Goal: Information Seeking & Learning: Check status

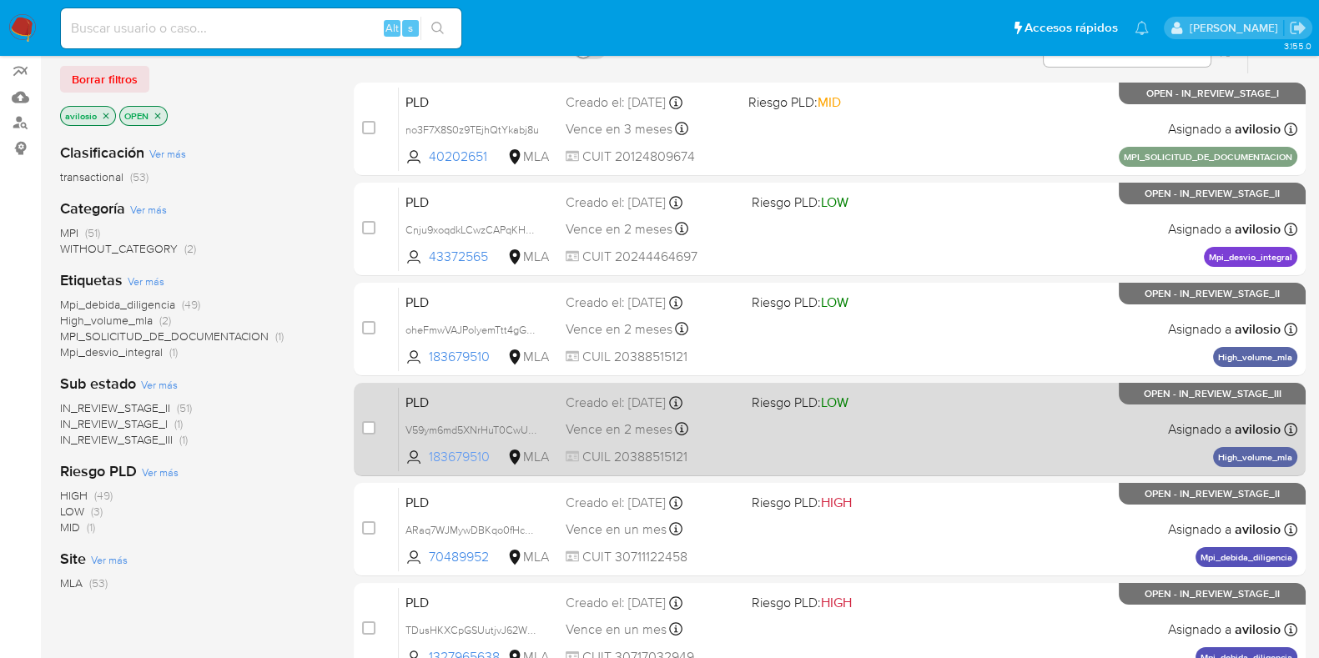
scroll to position [313, 0]
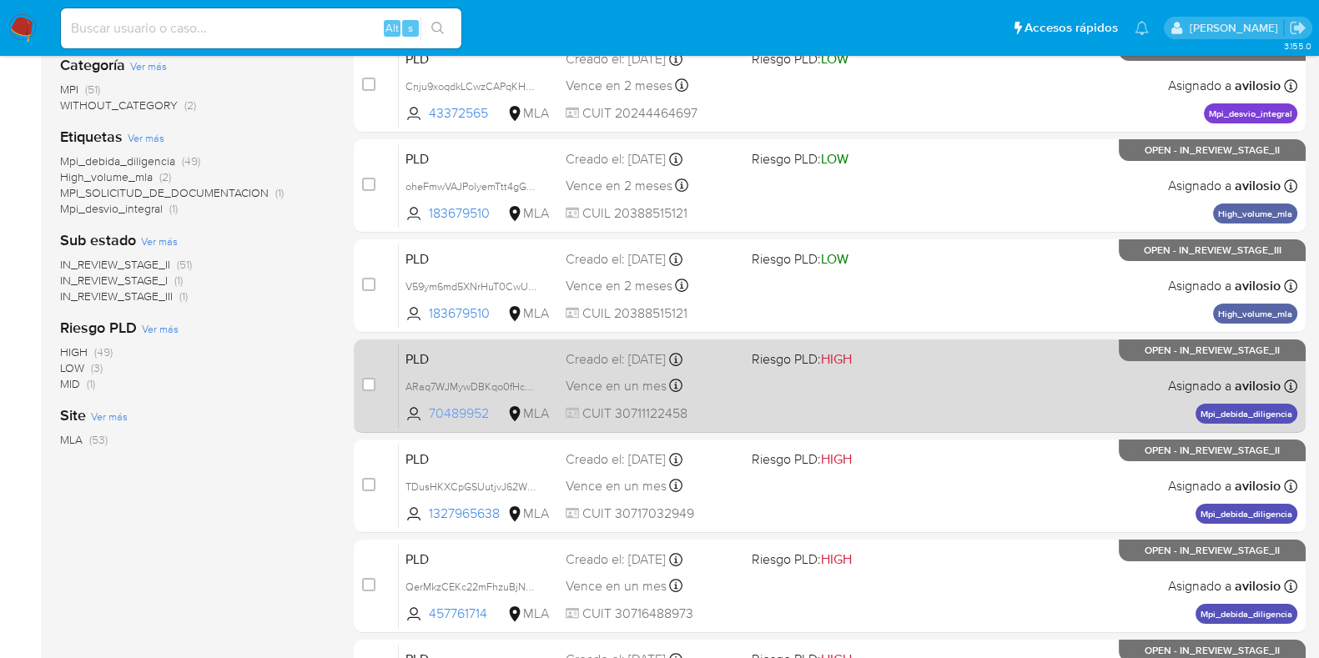
click at [445, 412] on span "70489952" at bounding box center [466, 414] width 75 height 18
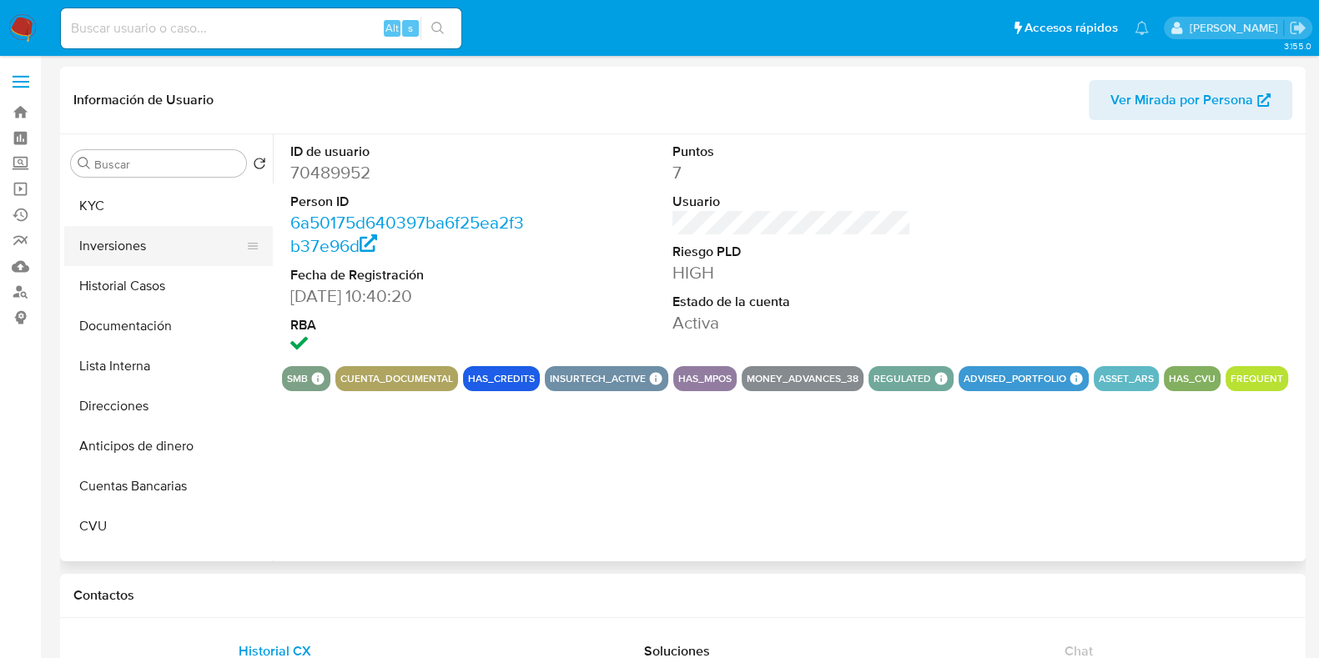
select select "10"
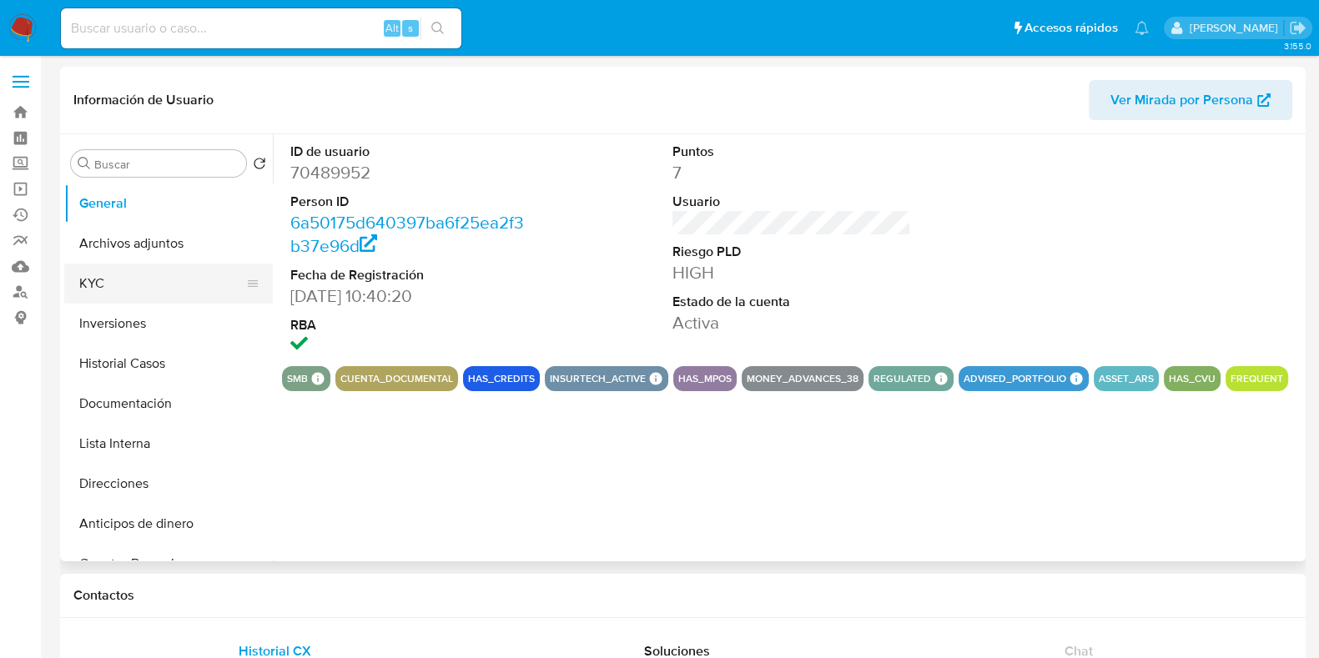
click at [144, 282] on button "KYC" at bounding box center [161, 284] width 195 height 40
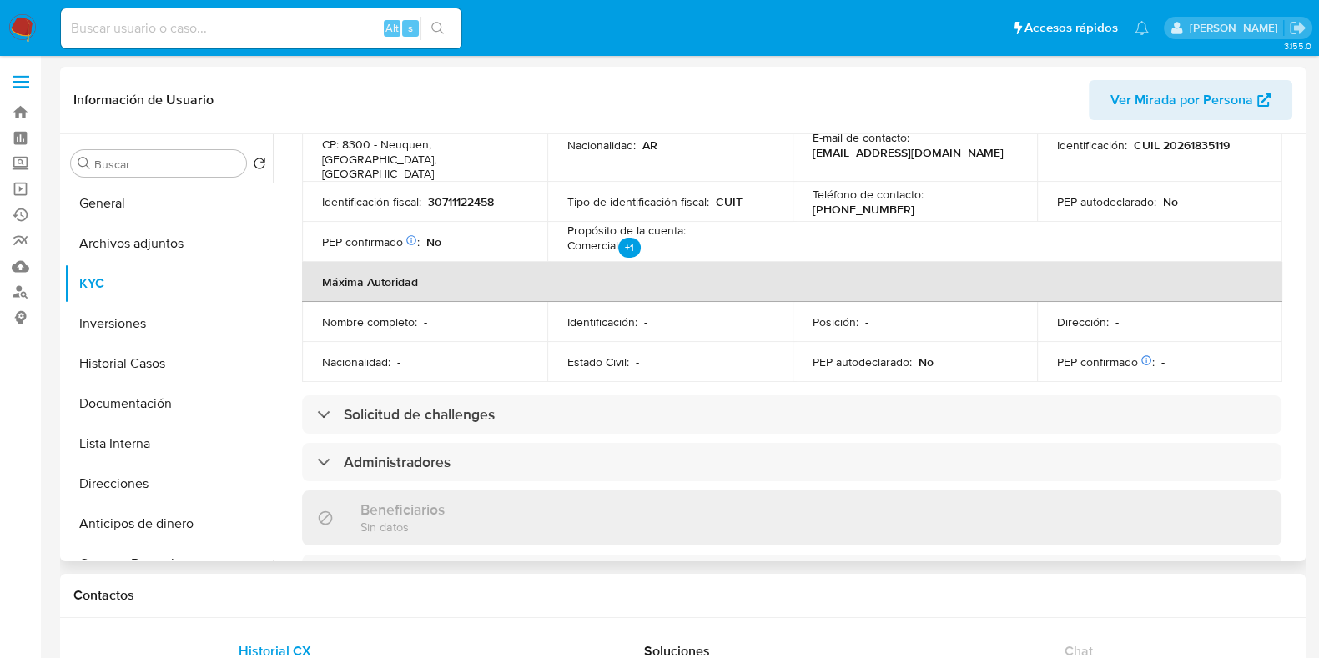
scroll to position [729, 0]
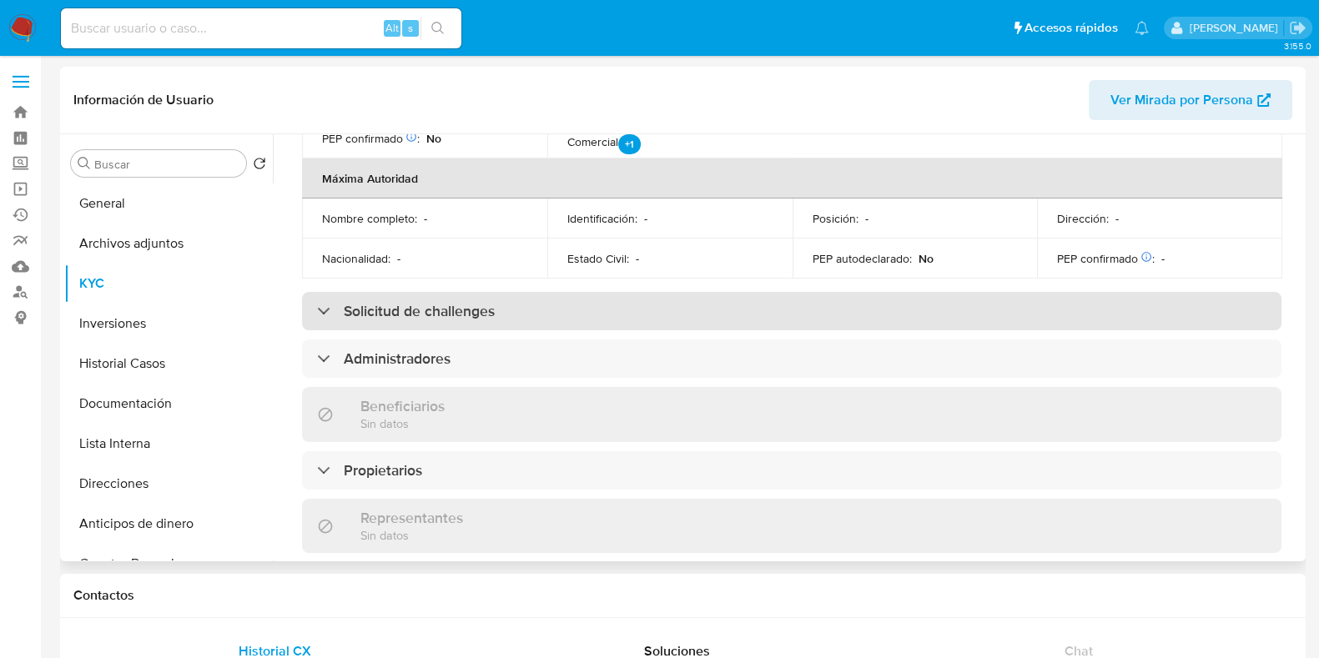
click at [360, 302] on h3 "Solicitud de challenges" at bounding box center [419, 311] width 151 height 18
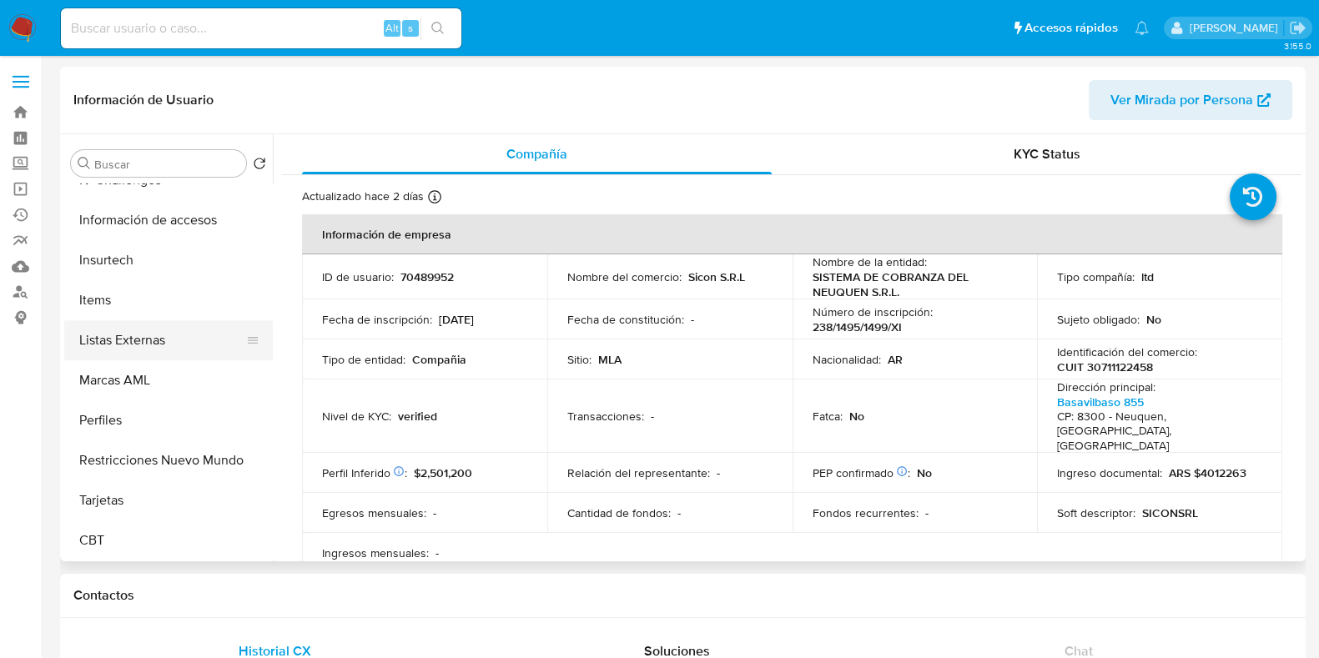
scroll to position [785, 0]
click at [138, 385] on button "Marcas AML" at bounding box center [161, 380] width 195 height 40
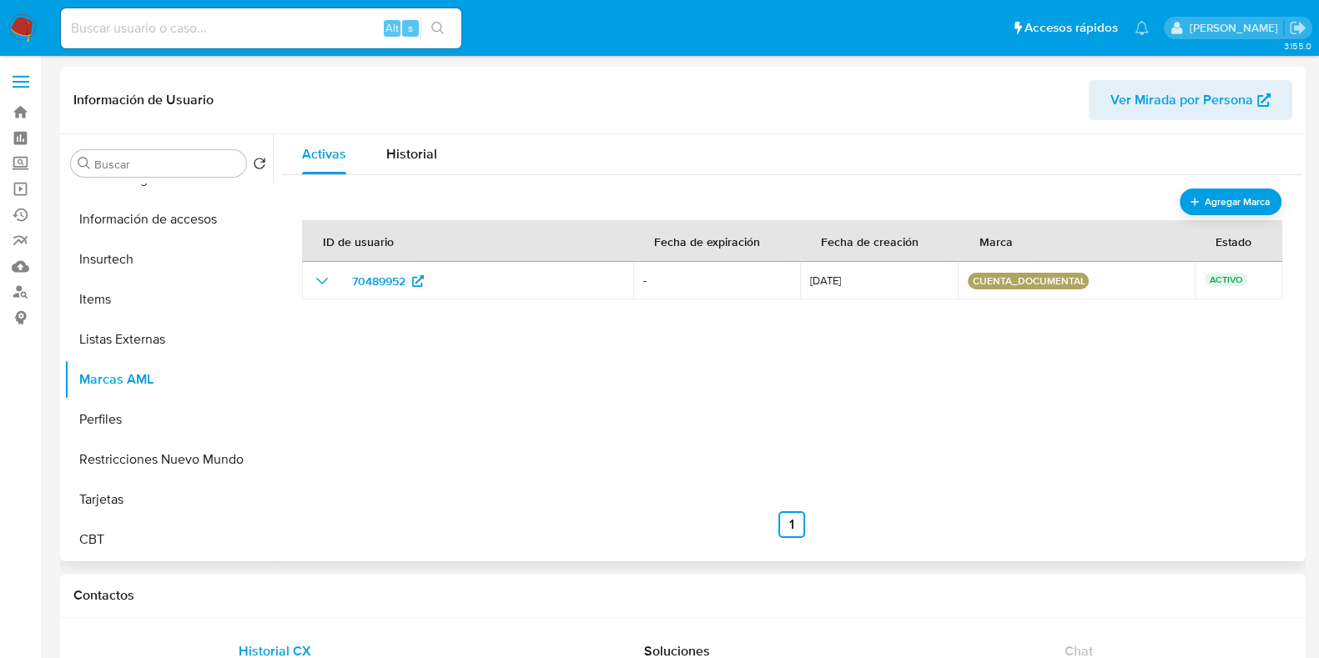
scroll to position [784, 0]
click at [421, 141] on div "Historial" at bounding box center [411, 154] width 51 height 40
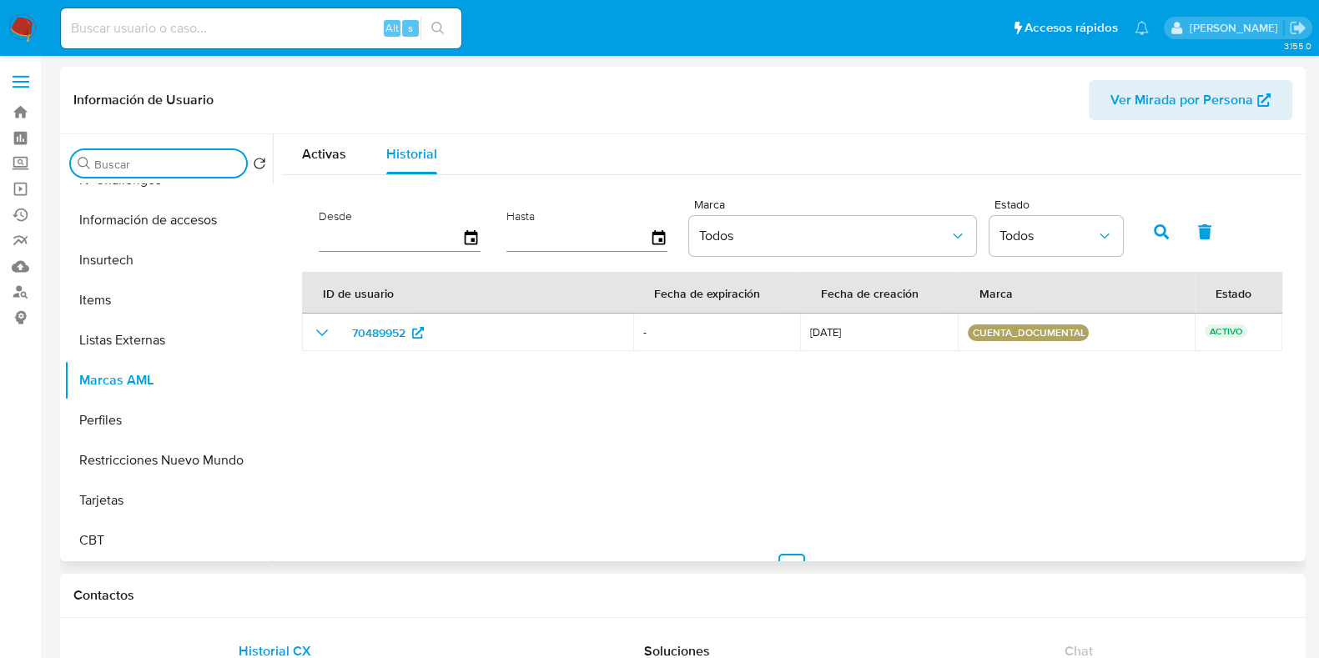
click at [155, 165] on input "Buscar" at bounding box center [166, 164] width 145 height 15
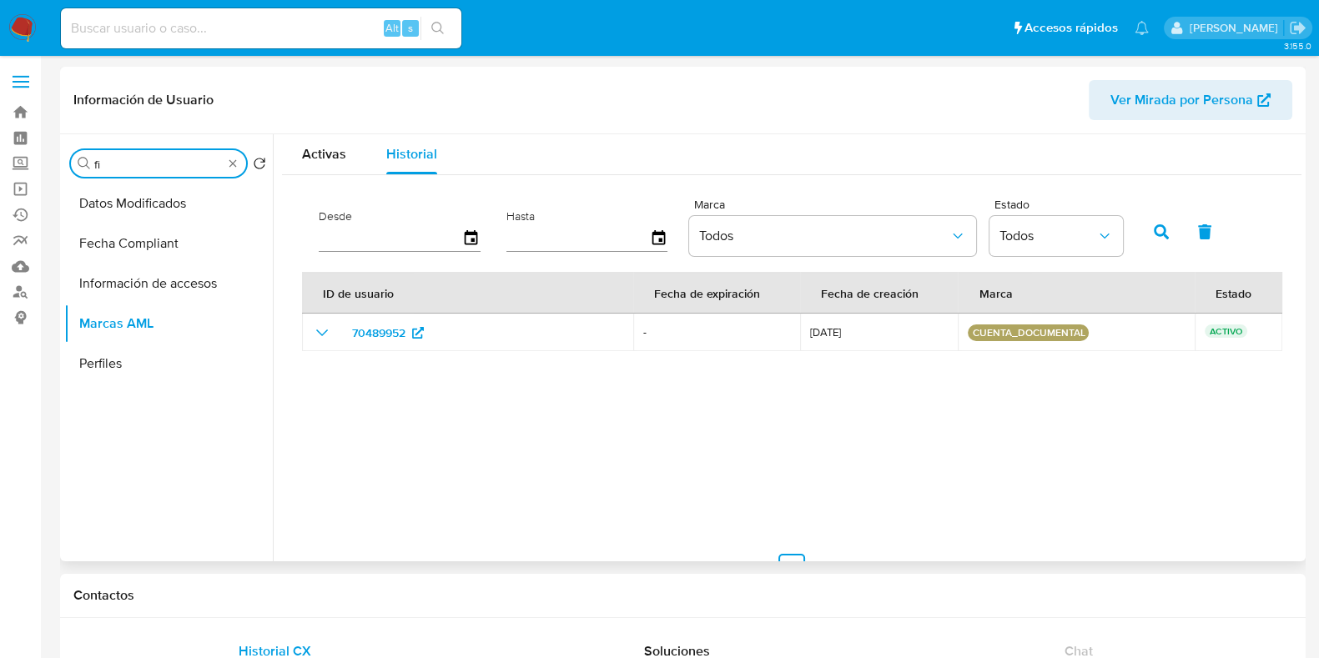
scroll to position [0, 0]
type input "f"
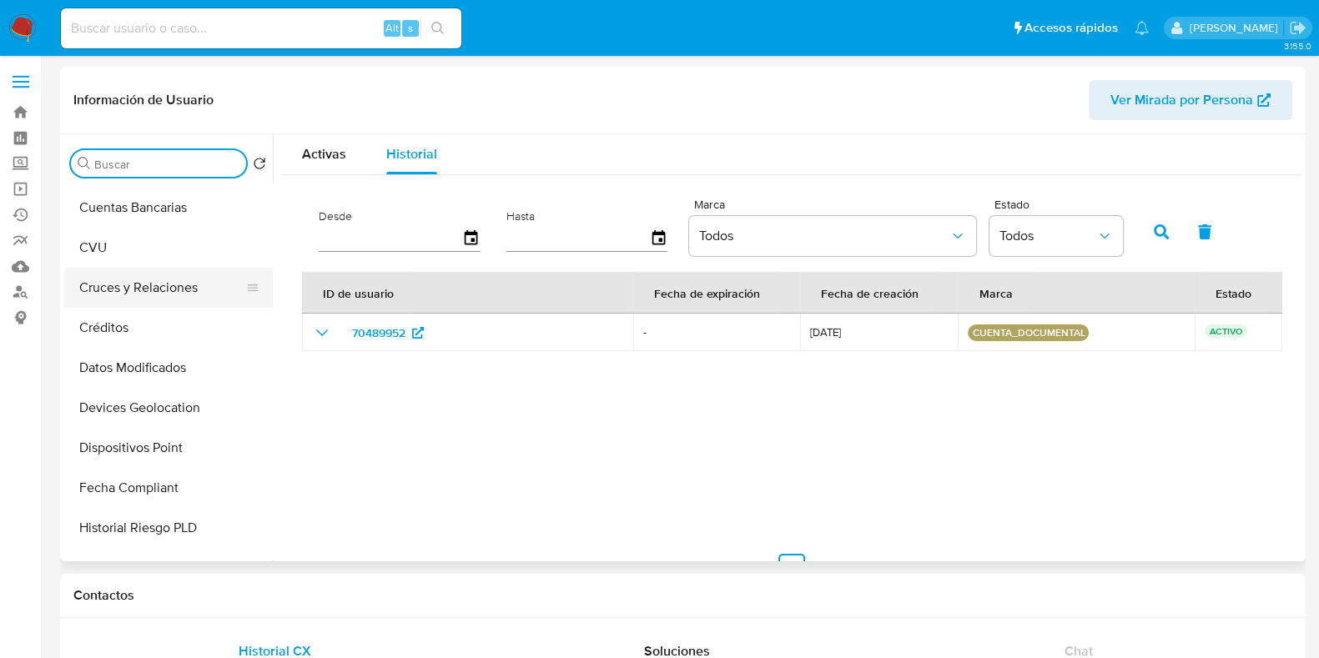
scroll to position [416, 0]
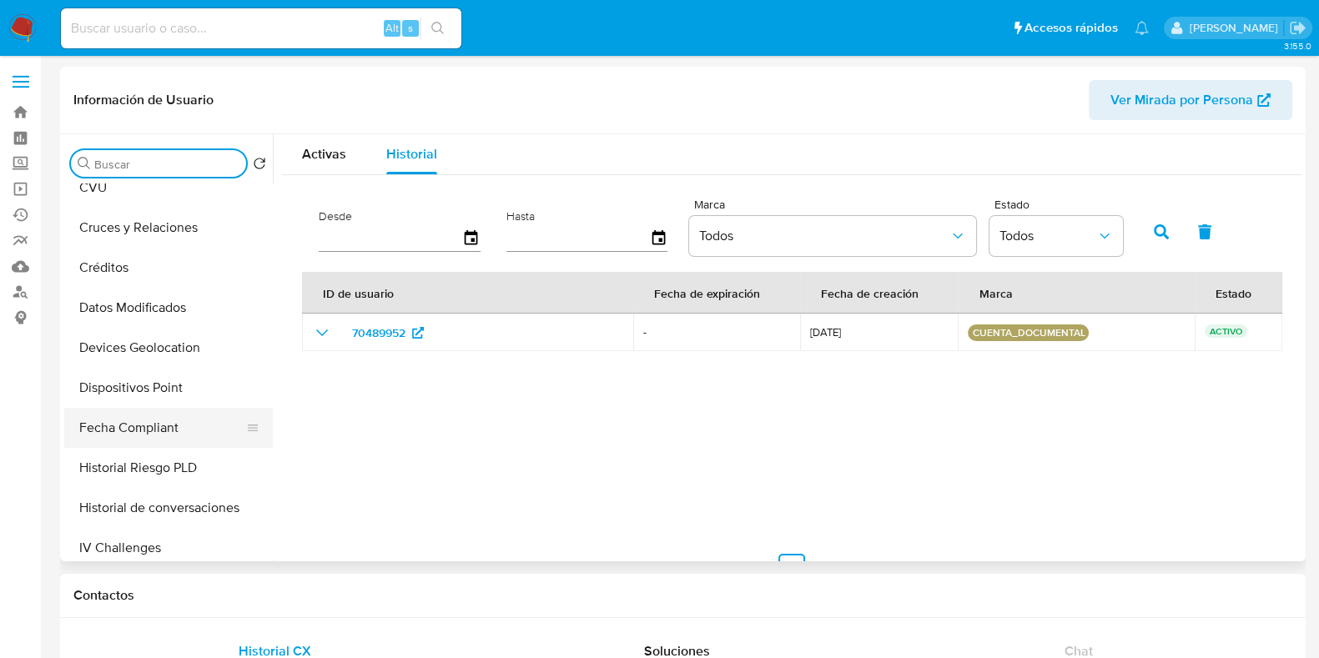
click at [140, 430] on button "Fecha Compliant" at bounding box center [161, 428] width 195 height 40
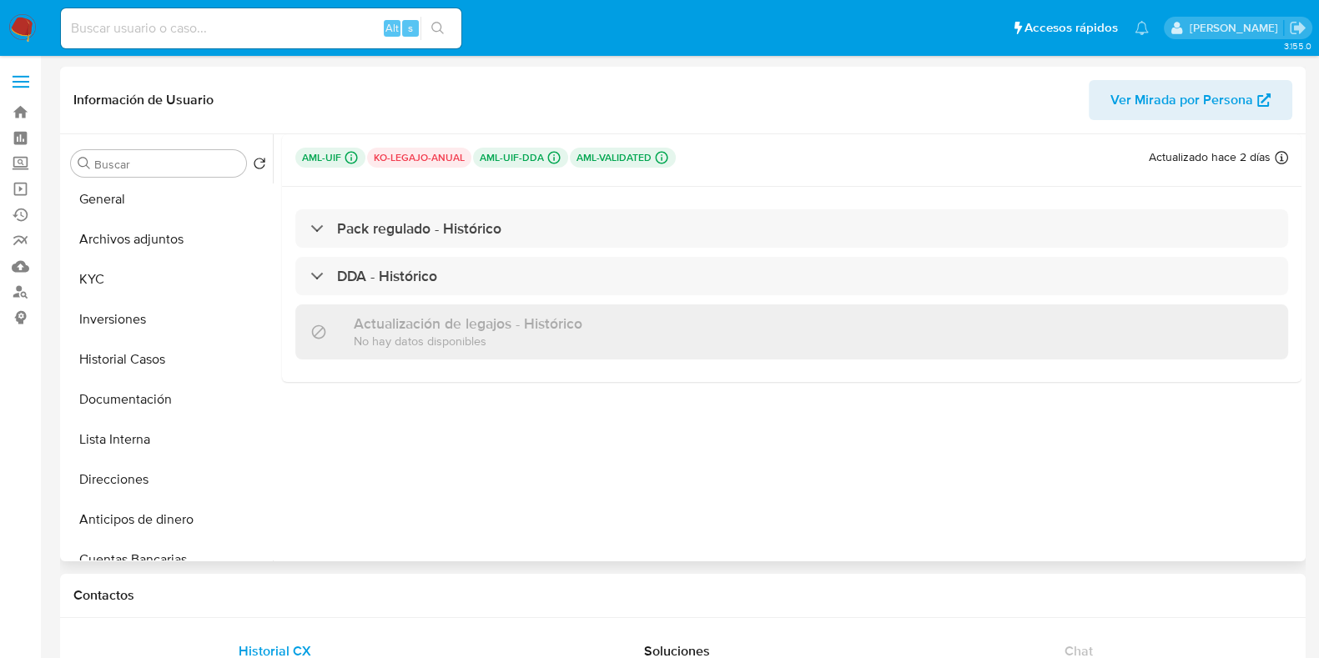
scroll to position [0, 0]
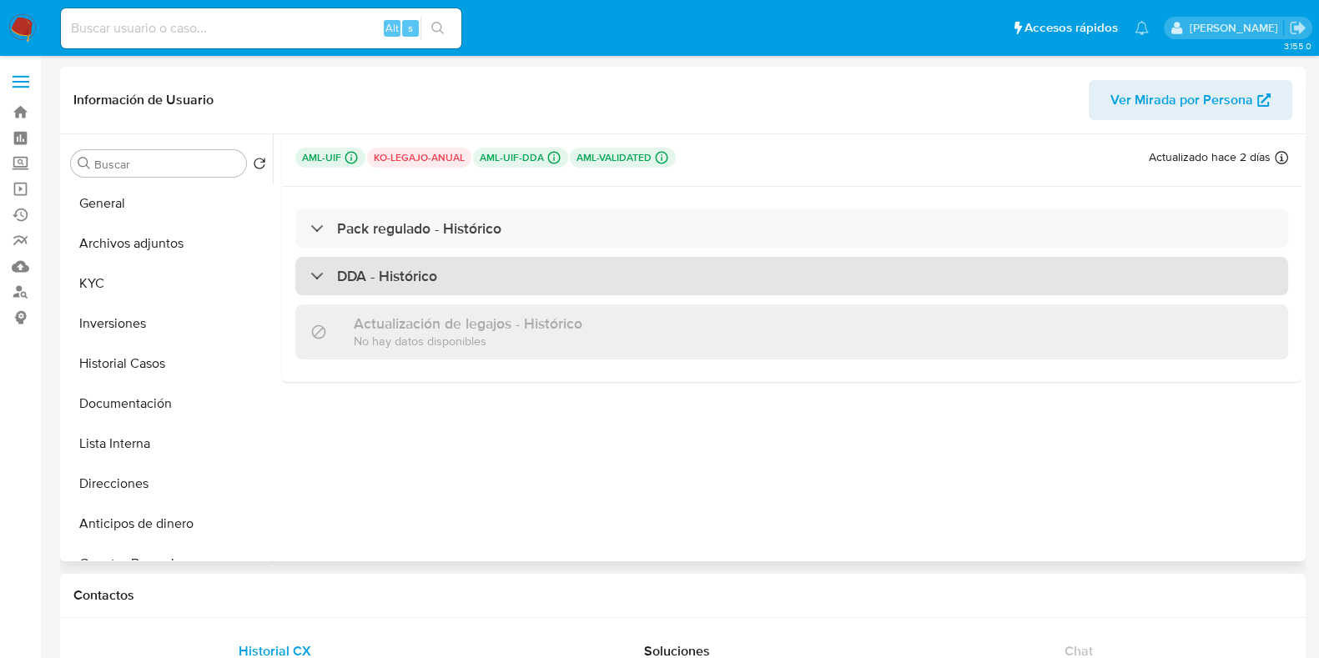
click at [315, 274] on div "DDA - Histórico" at bounding box center [373, 276] width 127 height 18
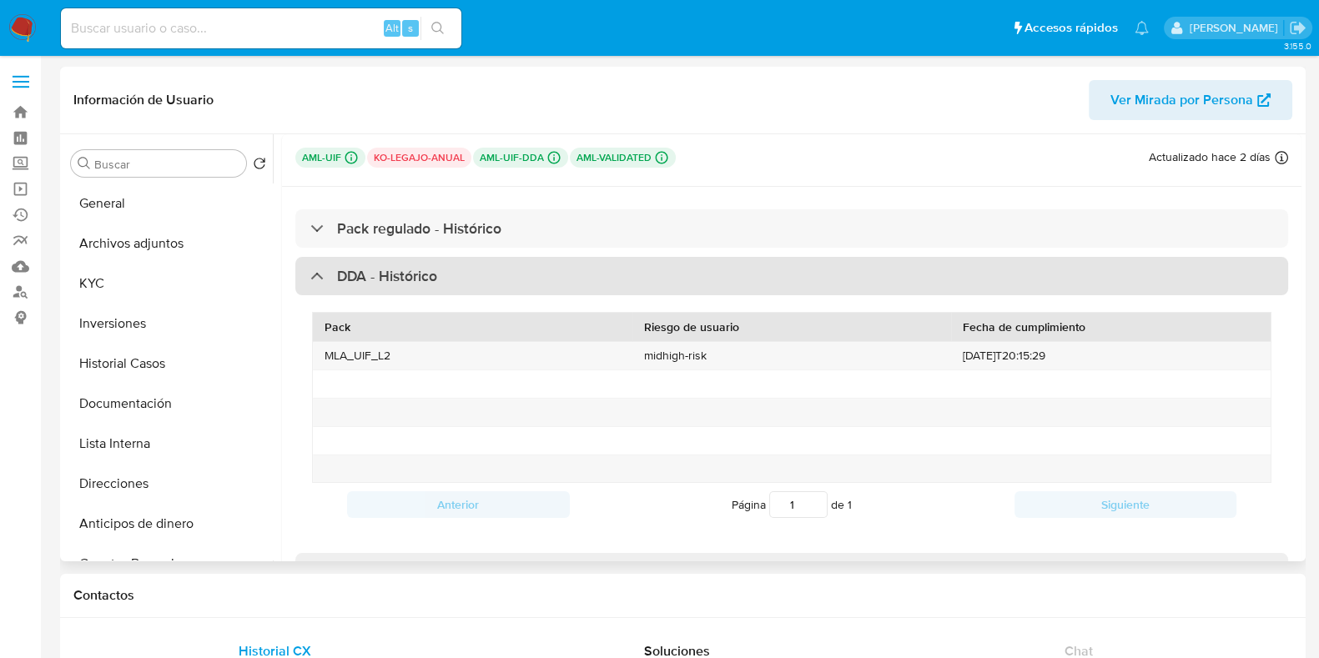
click at [310, 275] on div at bounding box center [310, 275] width 0 height 0
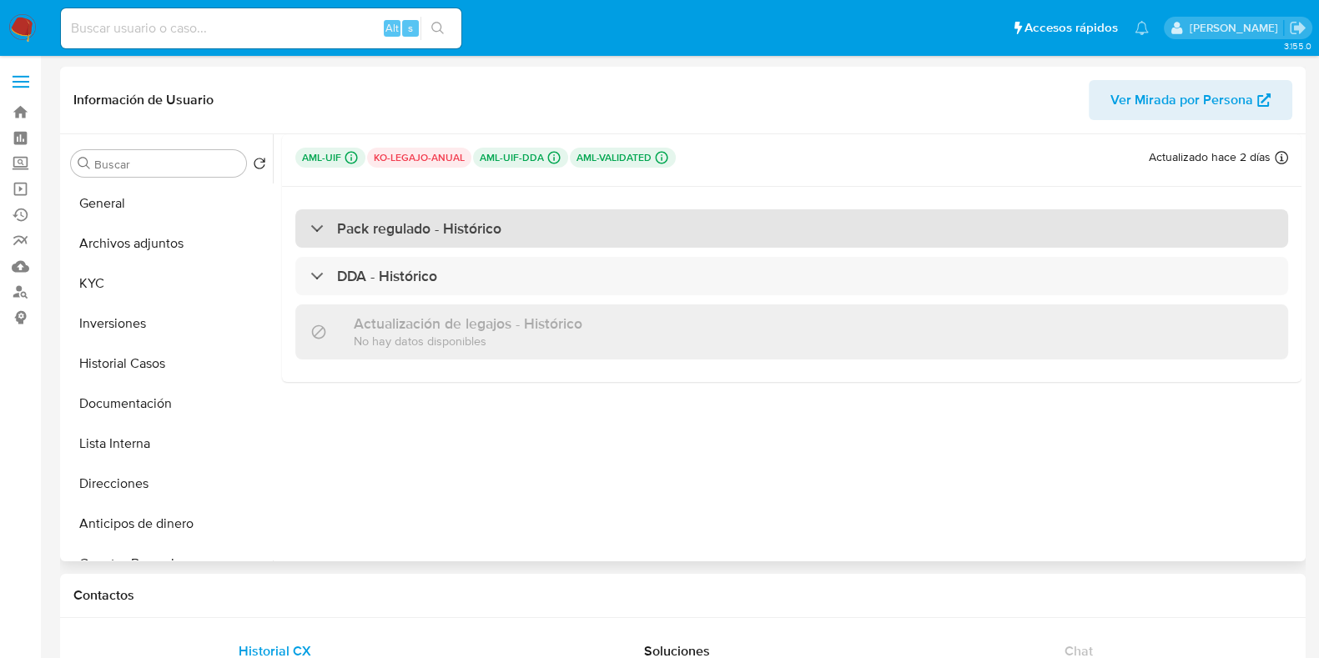
click at [323, 223] on div "Pack regulado - Histórico" at bounding box center [405, 228] width 191 height 18
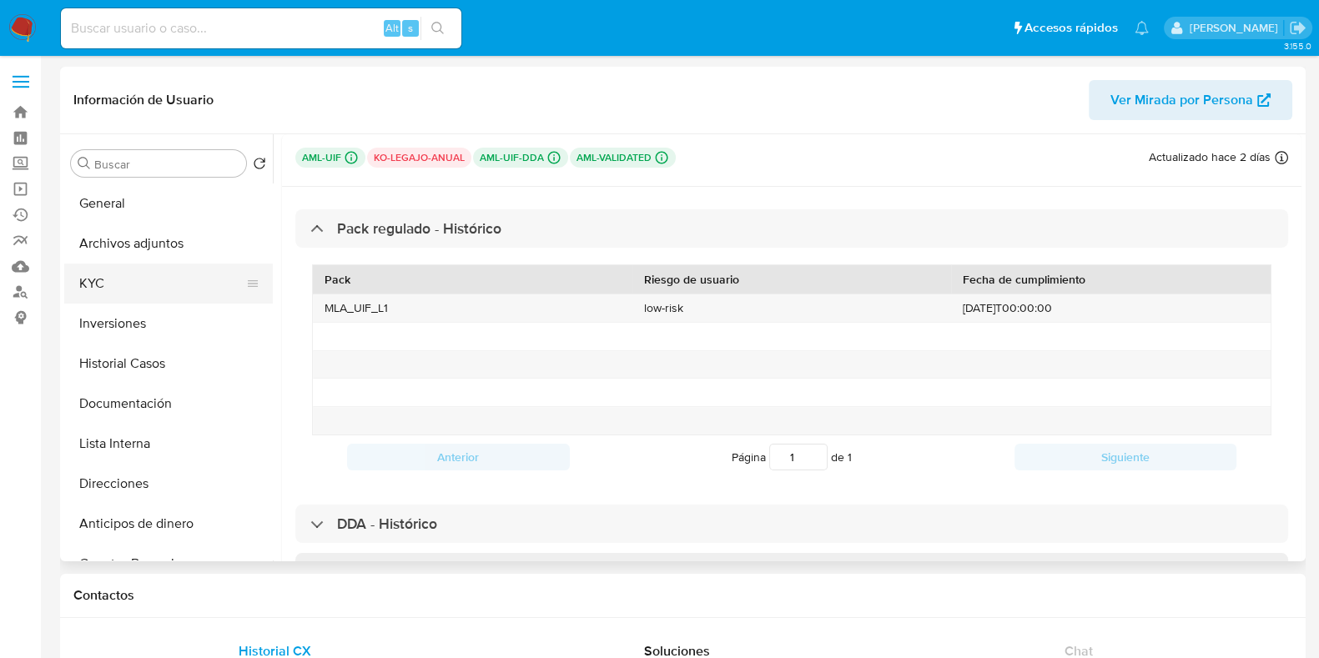
drag, startPoint x: 123, startPoint y: 283, endPoint x: 131, endPoint y: 281, distance: 8.5
click at [123, 282] on button "KYC" at bounding box center [161, 284] width 195 height 40
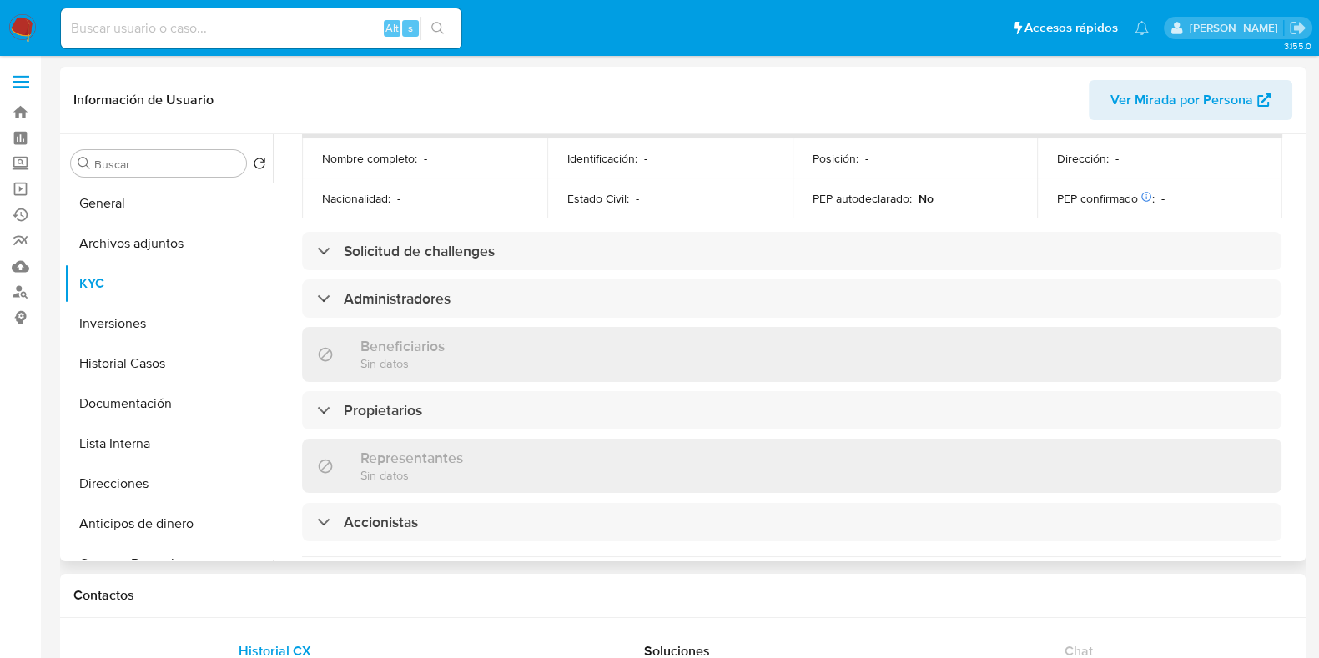
scroll to position [833, 0]
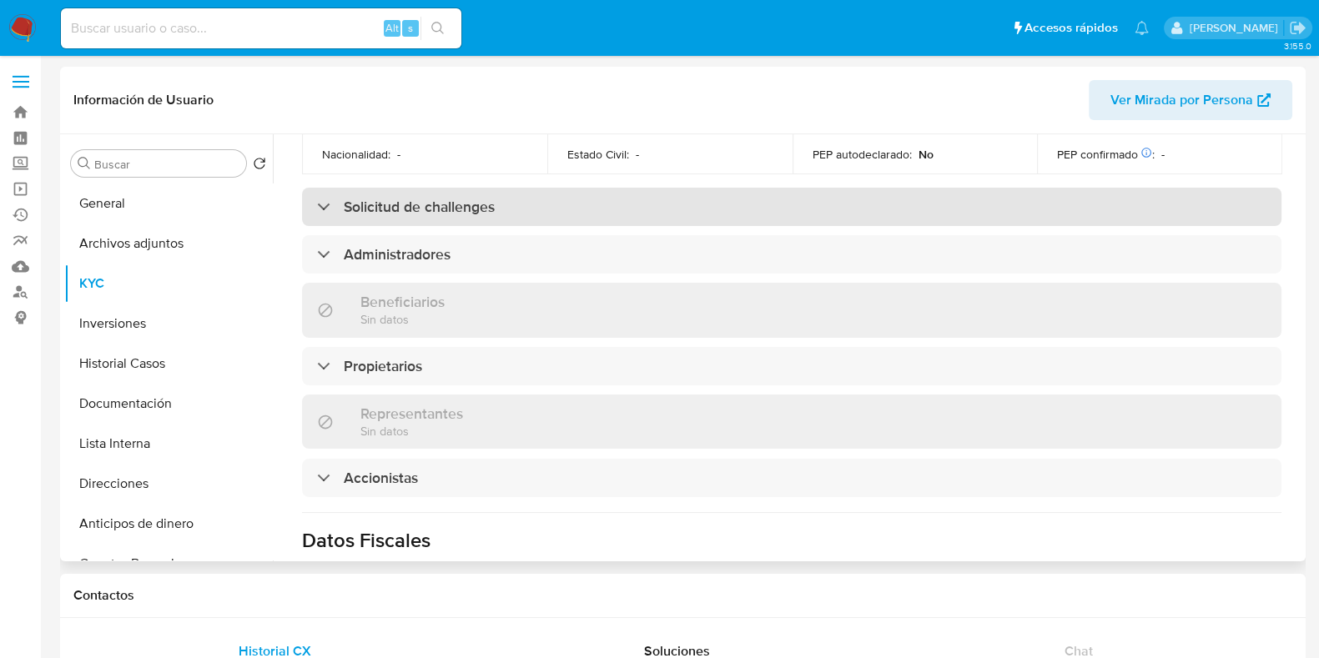
click at [395, 198] on h3 "Solicitud de challenges" at bounding box center [419, 207] width 151 height 18
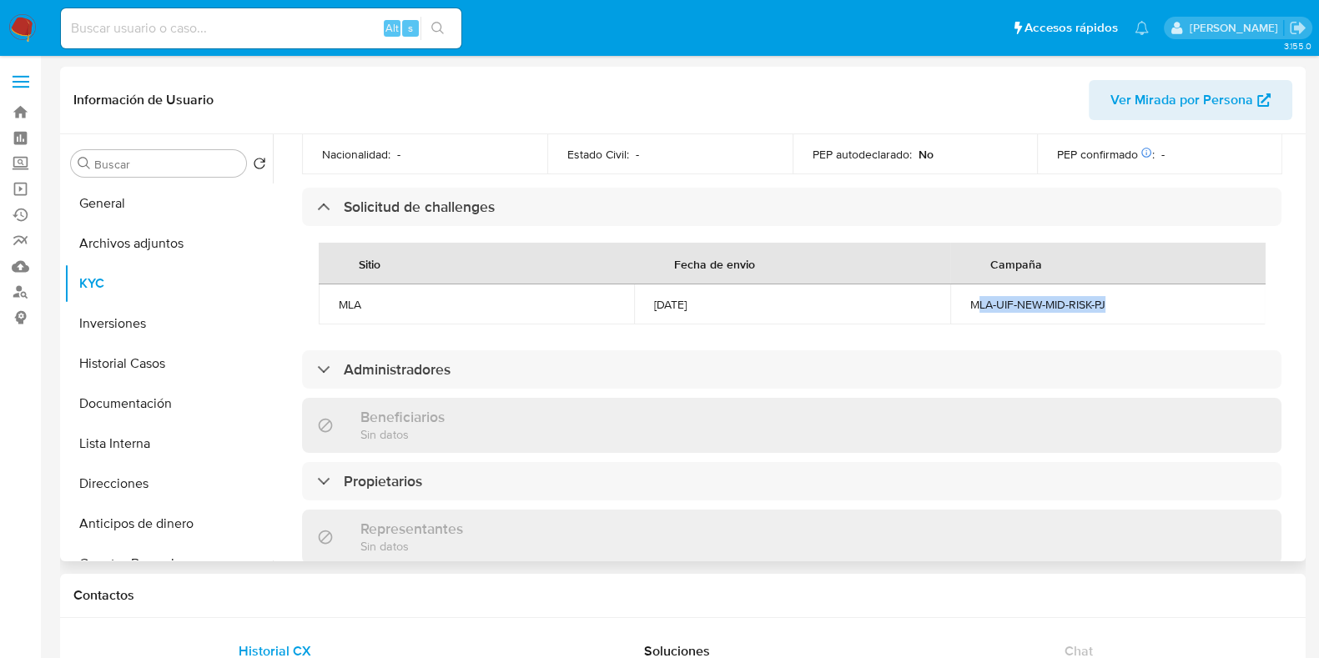
drag, startPoint x: 1084, startPoint y: 269, endPoint x: 975, endPoint y: 277, distance: 108.8
click at [975, 297] on div "MLA-UIF-NEW-MID-RISK-PJ" at bounding box center [1107, 304] width 275 height 15
drag, startPoint x: 641, startPoint y: 278, endPoint x: 760, endPoint y: 295, distance: 120.6
click at [760, 295] on div "Sitio Fecha de envio [PERSON_NAME] MLA [DATE] MLA-UIF-NEW-MID-RISK-PJ" at bounding box center [792, 284] width 946 height 82
click at [705, 297] on div "[DATE]" at bounding box center [791, 304] width 275 height 15
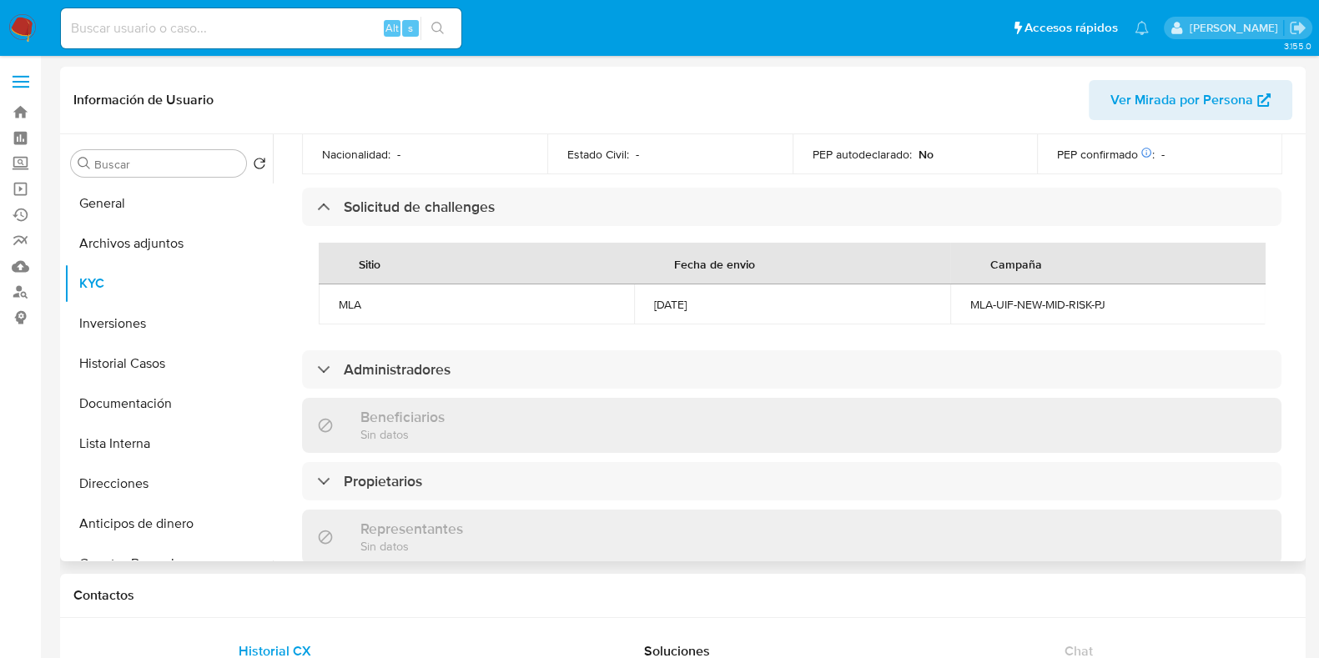
click at [705, 297] on div "[DATE]" at bounding box center [791, 304] width 275 height 15
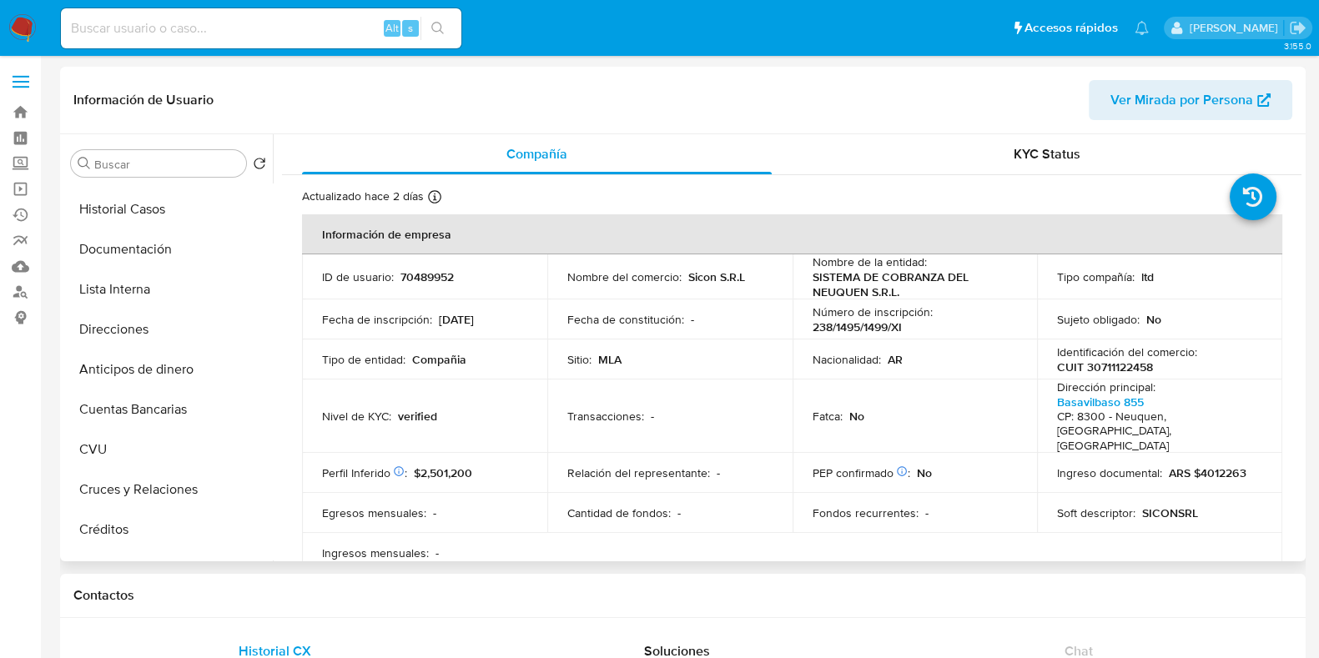
scroll to position [0, 0]
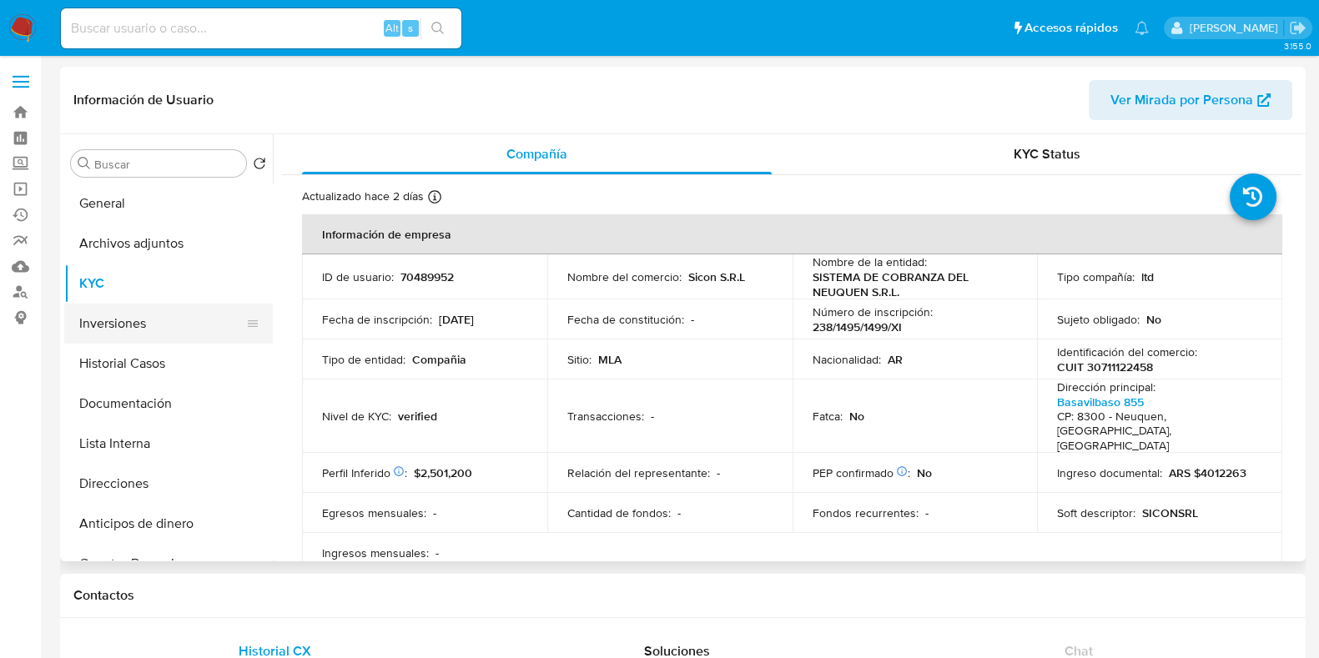
click at [145, 325] on button "Inversiones" at bounding box center [161, 324] width 195 height 40
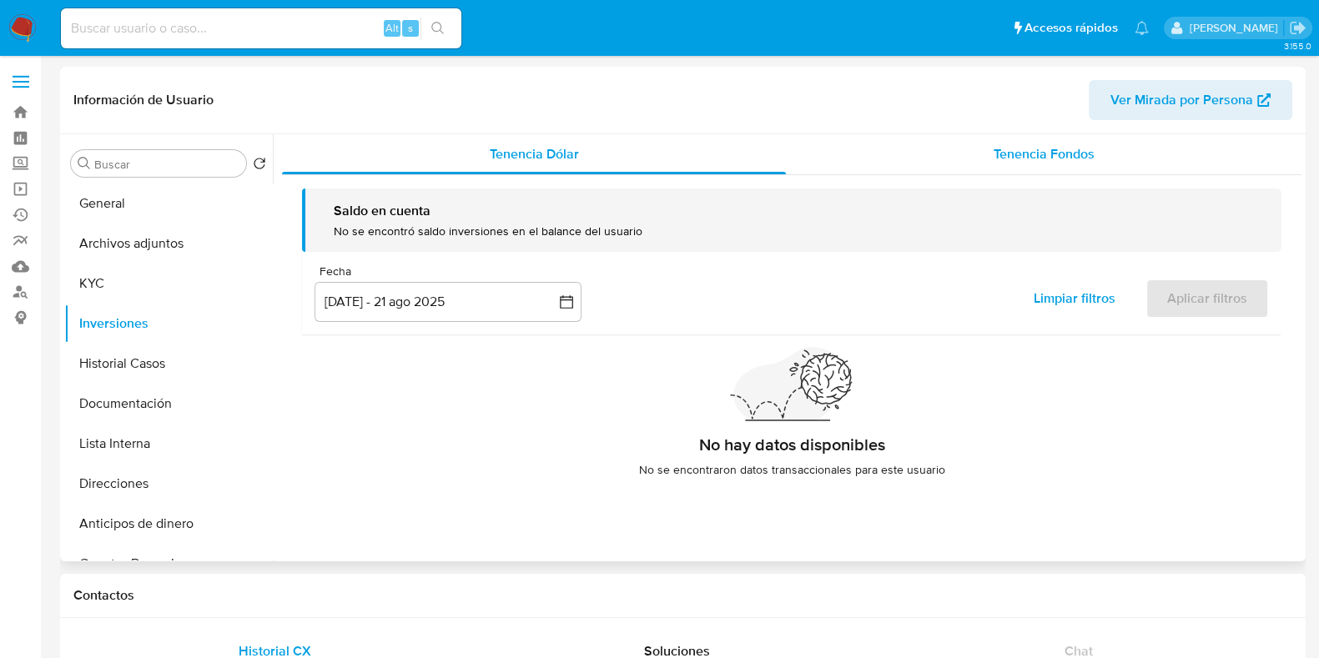
click at [1062, 156] on span "Tenencia Fondos" at bounding box center [1044, 153] width 101 height 19
